Goal: Task Accomplishment & Management: Complete application form

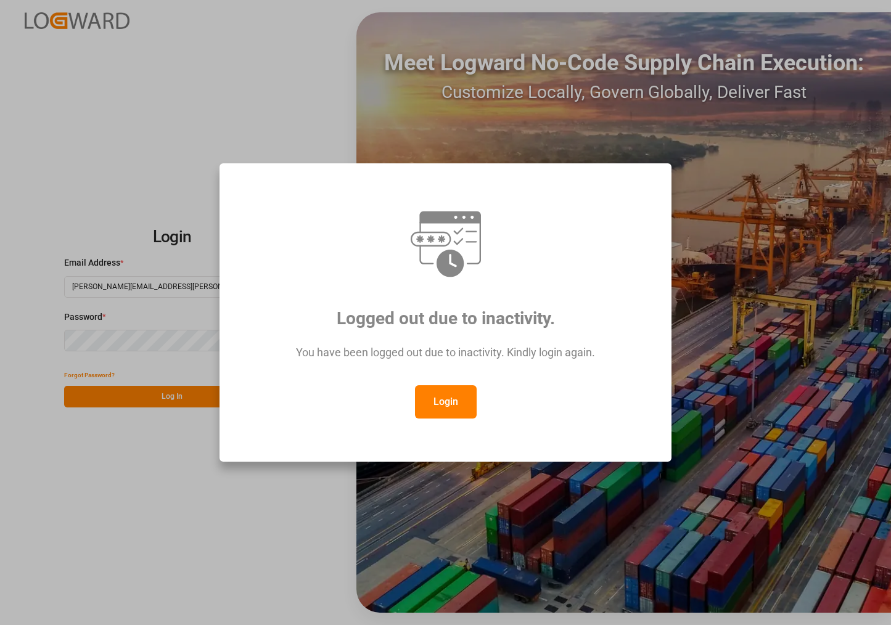
click at [433, 388] on button "Login" at bounding box center [446, 401] width 62 height 33
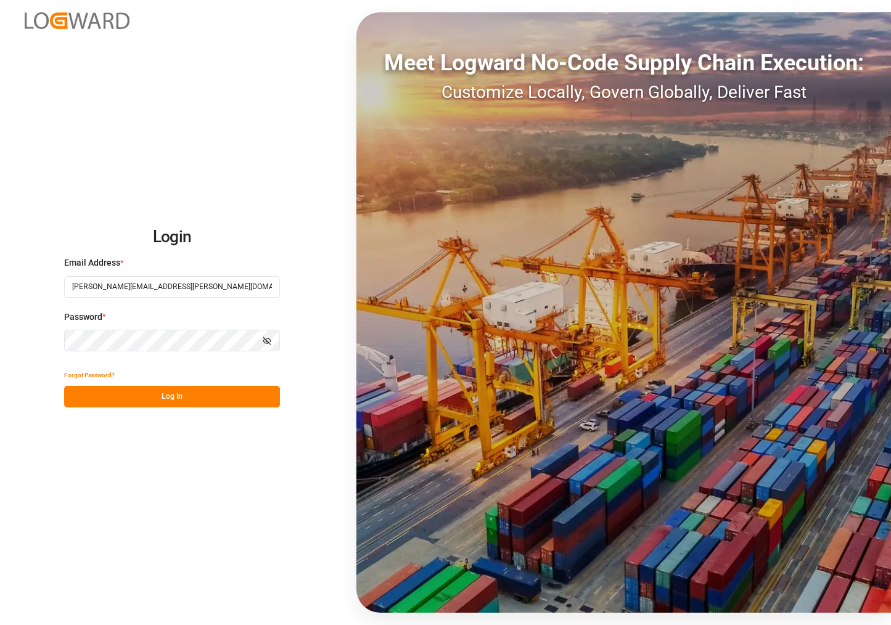
click at [210, 392] on button "Log In" at bounding box center [172, 397] width 216 height 22
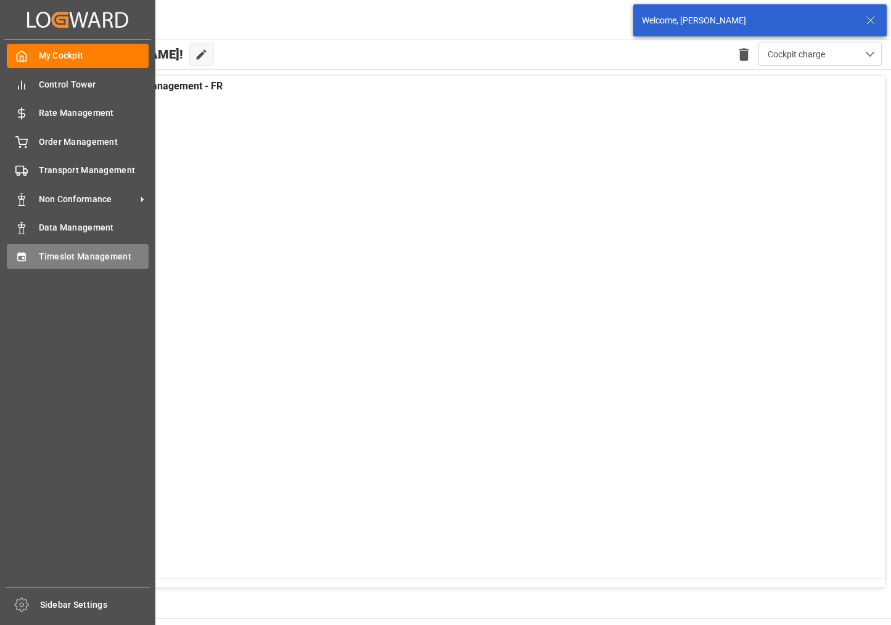
click at [33, 253] on div "Timeslot Management Timeslot Management" at bounding box center [78, 256] width 142 height 24
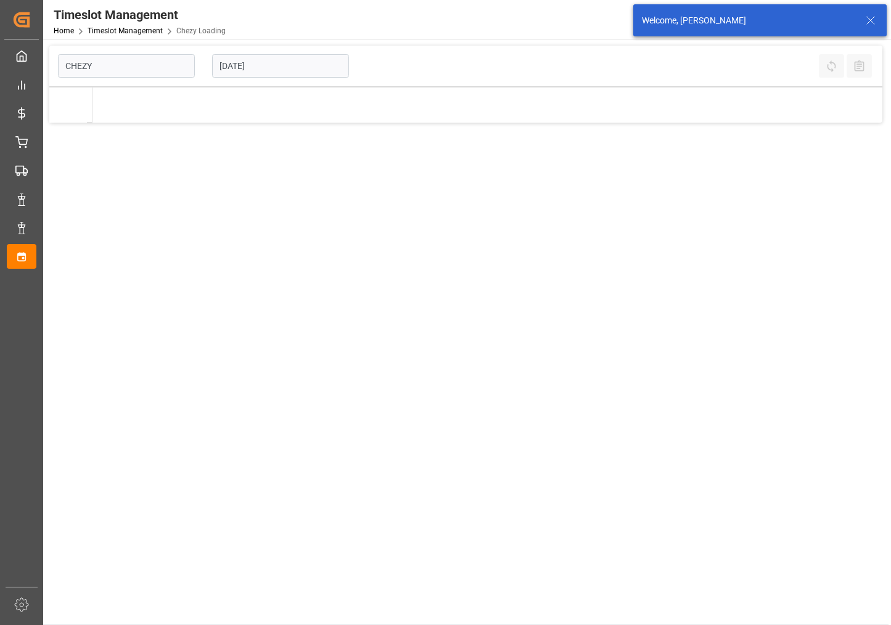
type input "Chezy Loading"
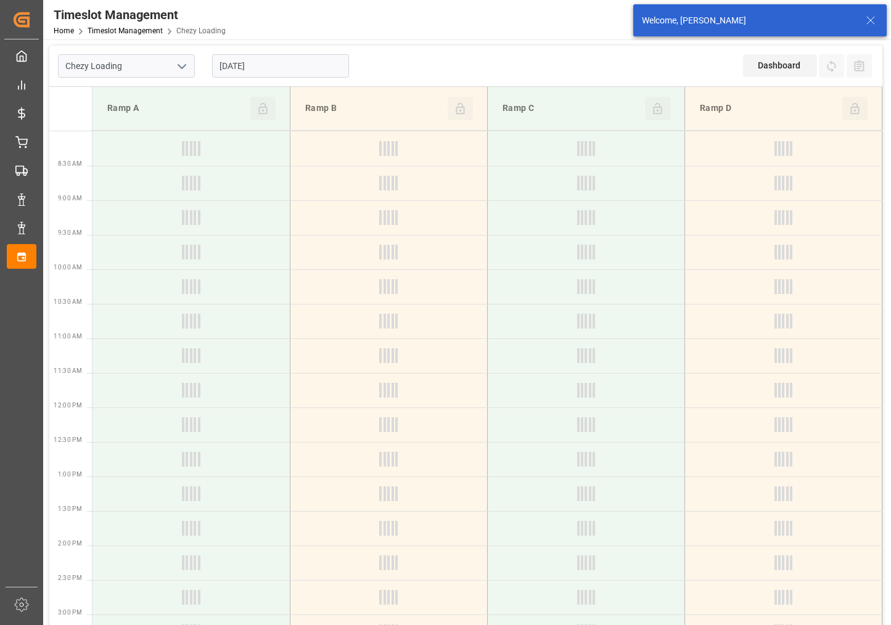
click at [321, 64] on input "[DATE]" at bounding box center [280, 65] width 137 height 23
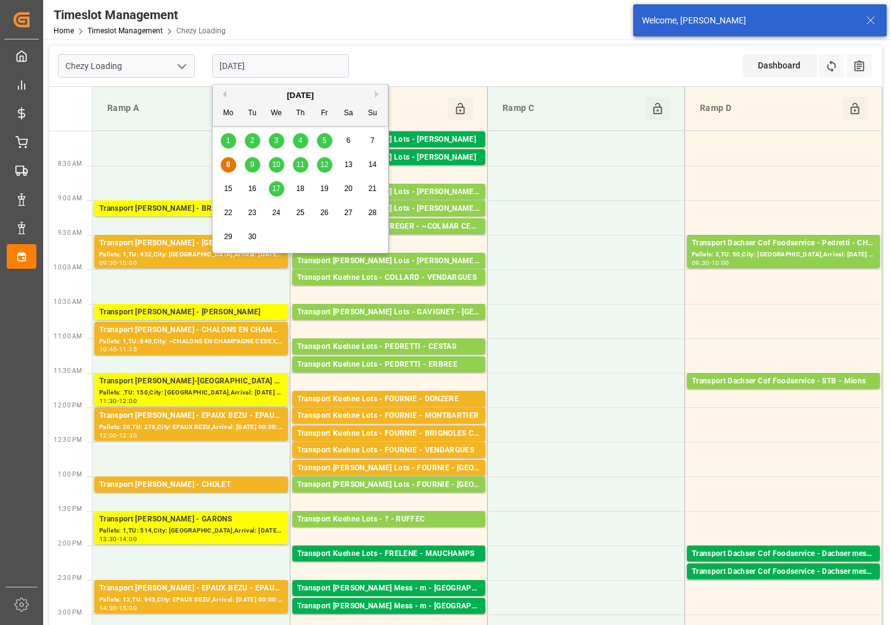
click at [276, 166] on span "10" at bounding box center [276, 164] width 8 height 9
type input "[DATE]"
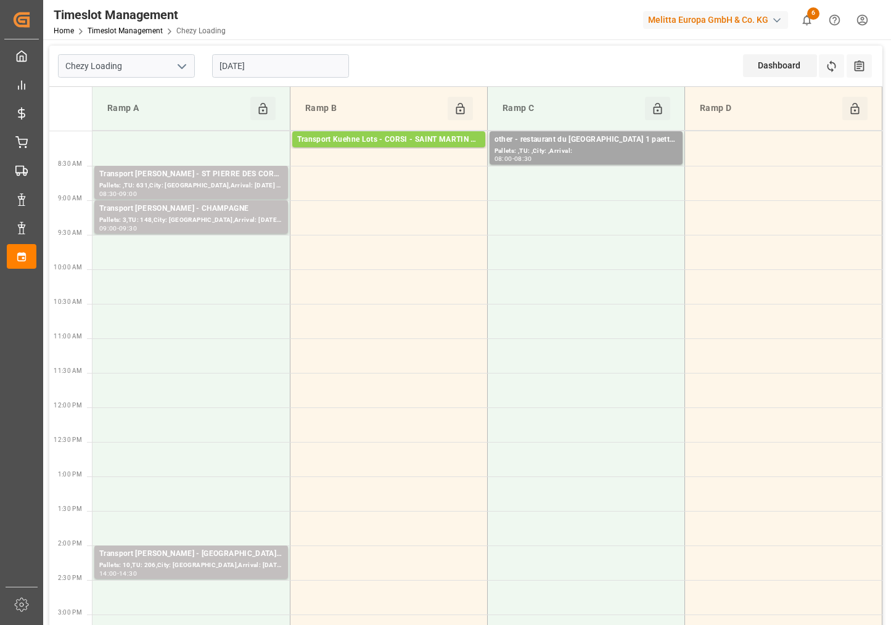
click at [188, 67] on icon "open menu" at bounding box center [182, 66] width 15 height 15
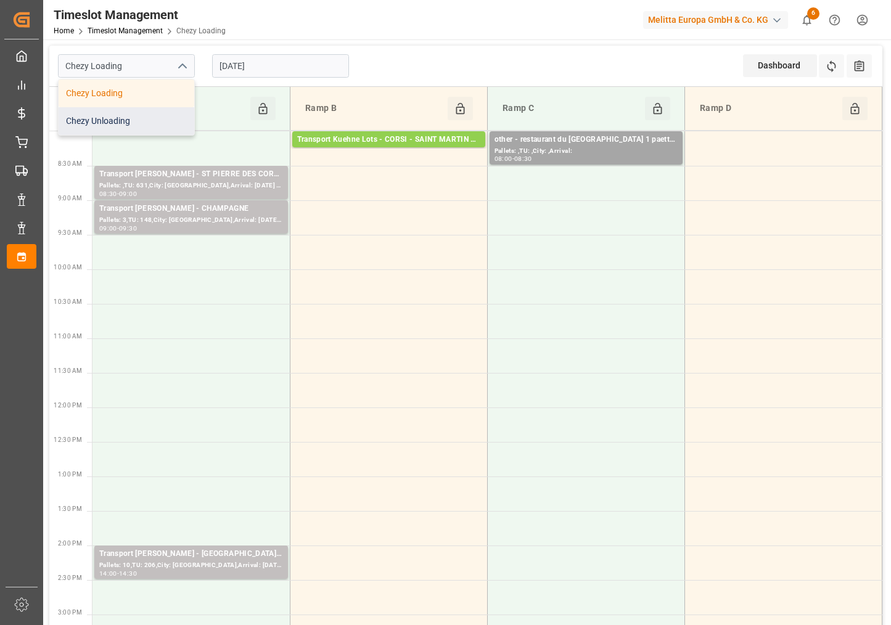
click at [155, 116] on div "Chezy Unloading" at bounding box center [127, 121] width 136 height 28
type input "Chezy Unloading"
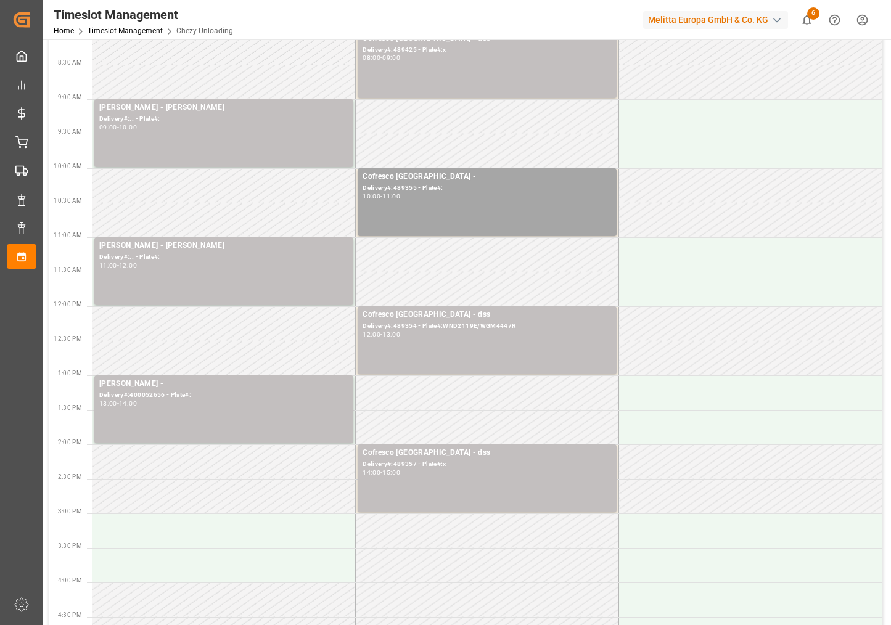
scroll to position [77, 0]
